Goal: Find specific page/section: Find specific page/section

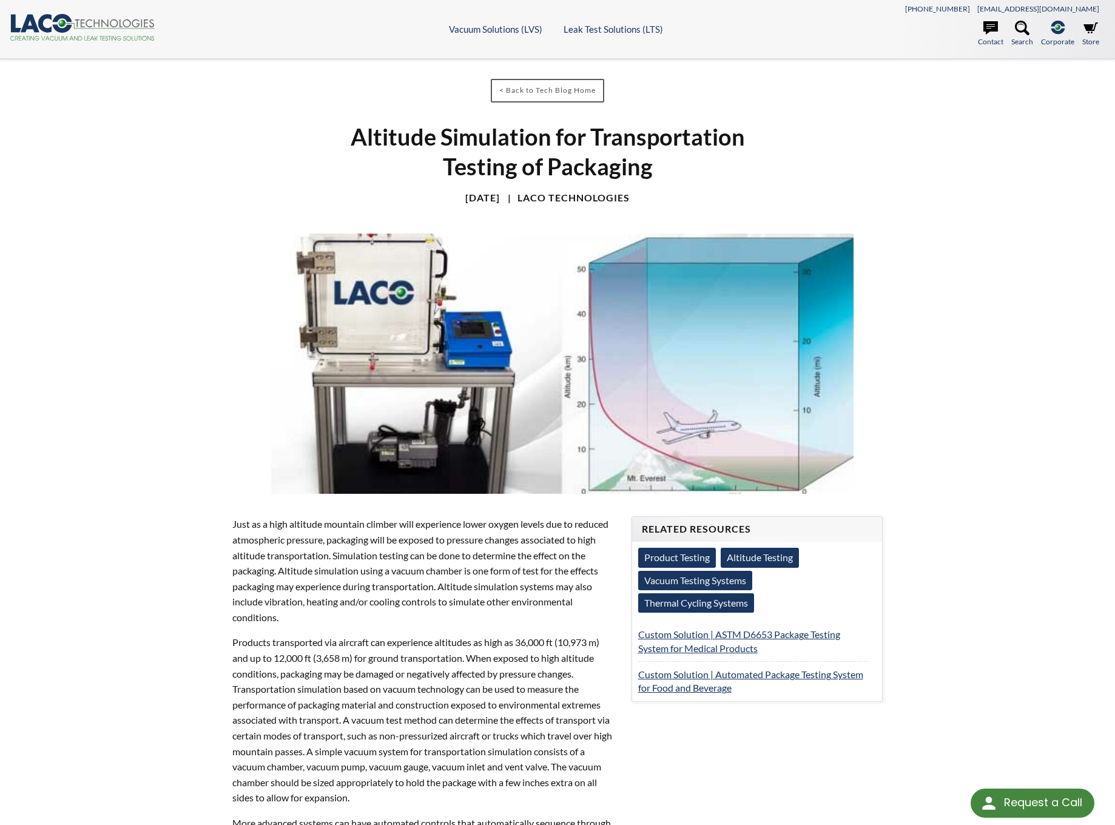
click at [72, 38] on icon at bounding box center [71, 38] width 4 height 4
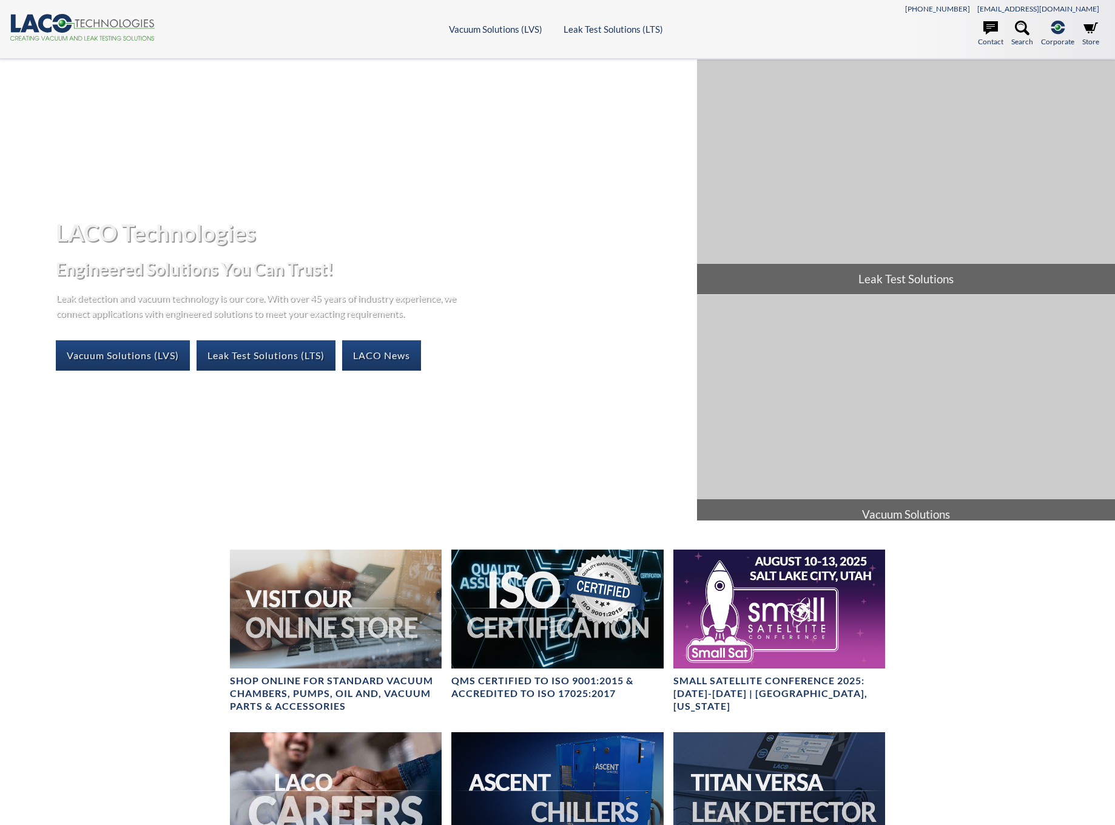
select select "Language Translate Widget"
click at [159, 359] on link "Vacuum Solutions (LVS)" at bounding box center [123, 355] width 134 height 30
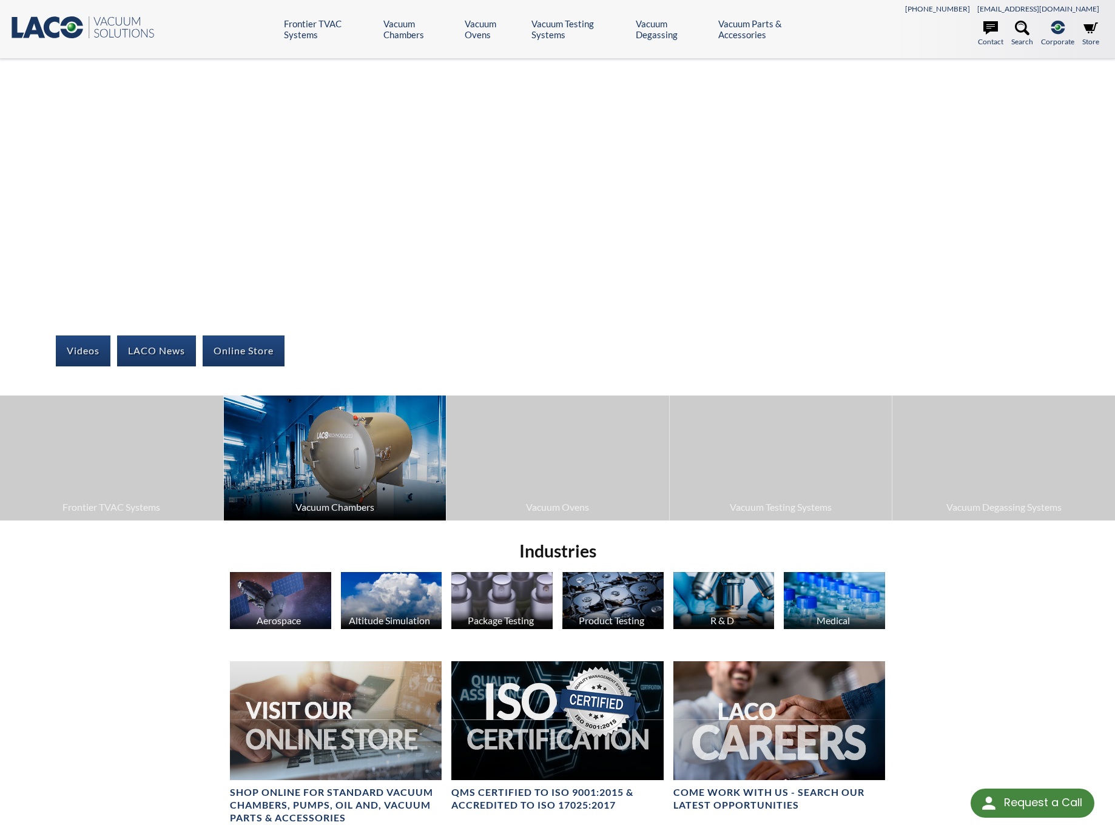
click at [304, 504] on span "Vacuum Chambers" at bounding box center [335, 507] width 211 height 16
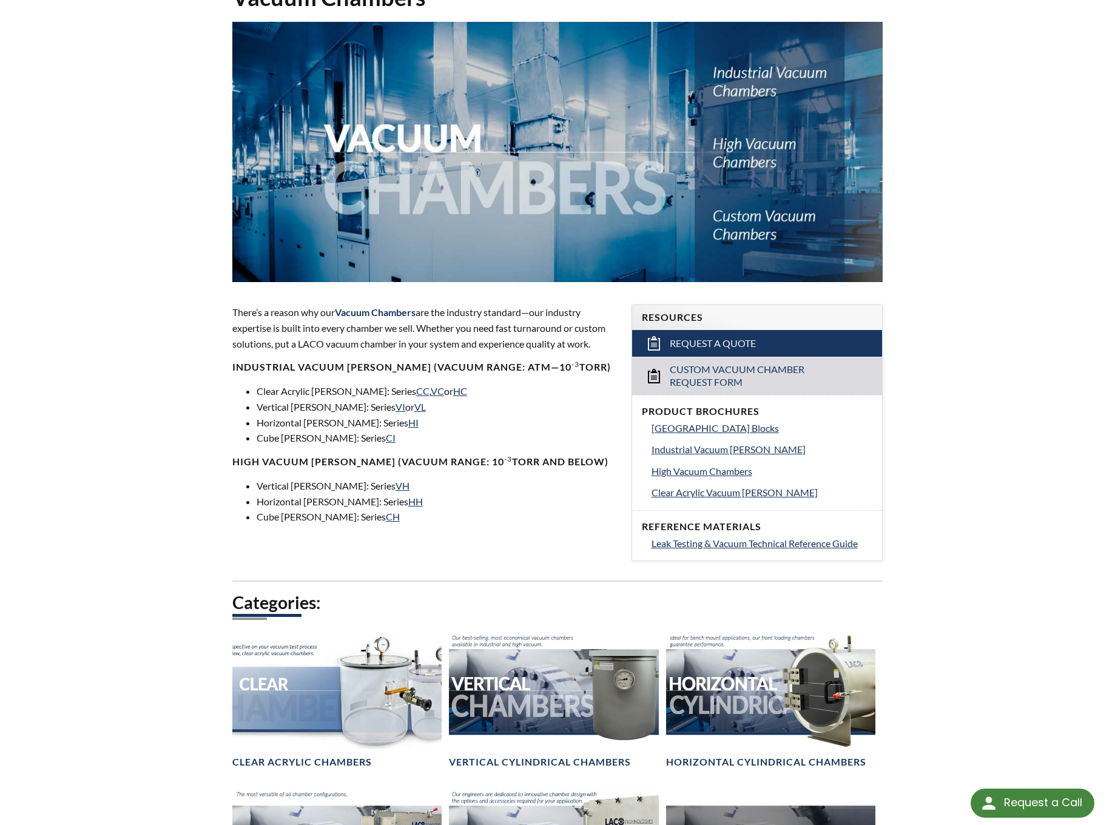
scroll to position [121, 0]
click at [416, 392] on link "CC" at bounding box center [422, 391] width 13 height 12
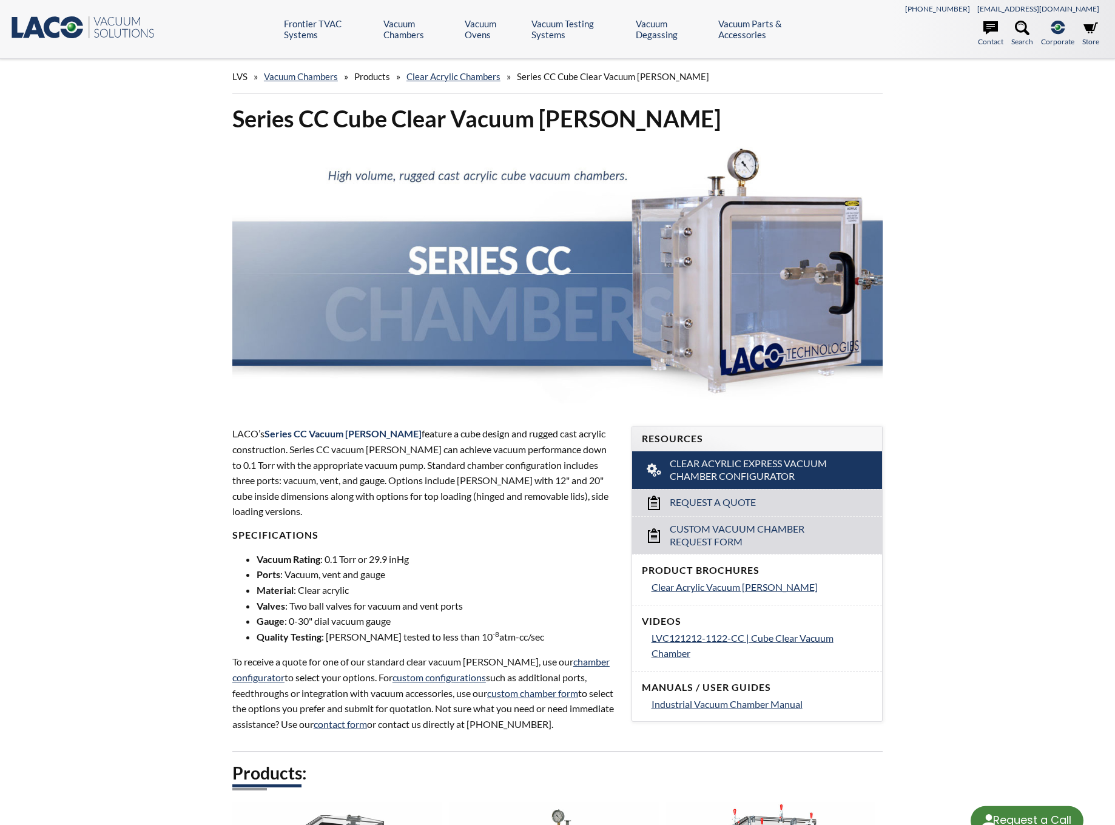
select select "Language Translate Widget"
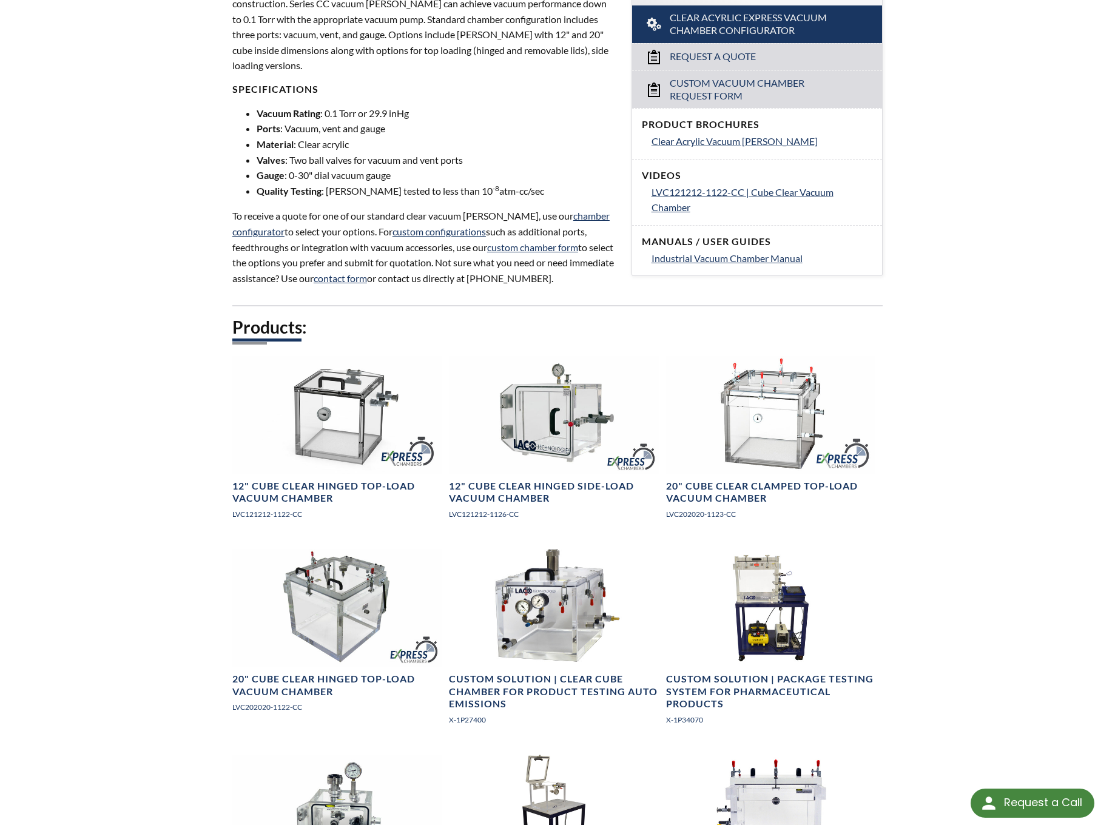
scroll to position [567, 0]
